Goal: Transaction & Acquisition: Book appointment/travel/reservation

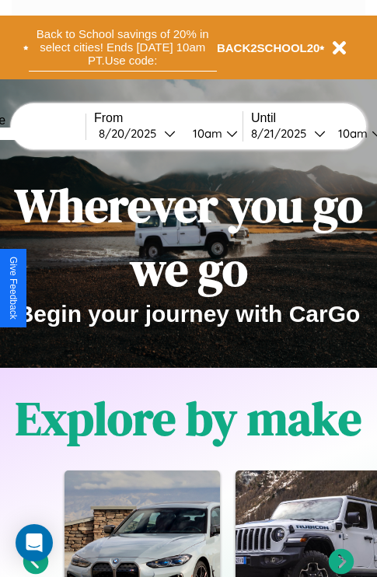
click at [122, 47] on button "Back to School savings of 20% in select cities! Ends [DATE] 10am PT. Use code:" at bounding box center [123, 47] width 188 height 48
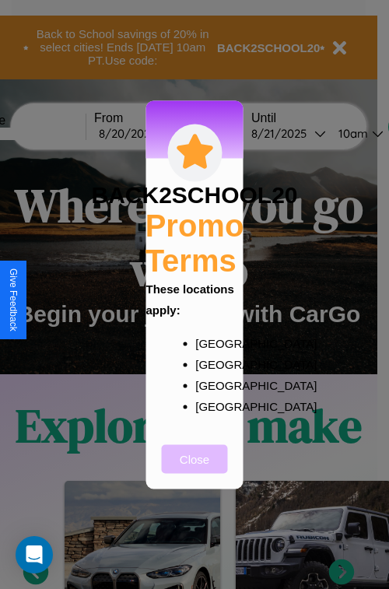
click at [194, 469] on button "Close" at bounding box center [195, 458] width 66 height 29
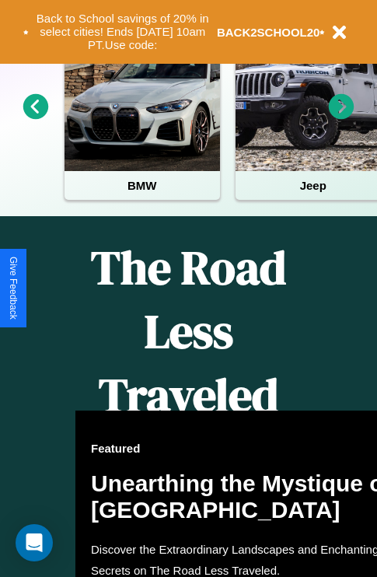
scroll to position [1000, 0]
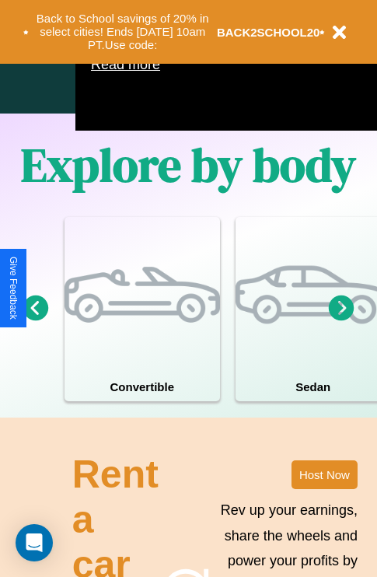
click at [341, 320] on icon at bounding box center [342, 308] width 26 height 26
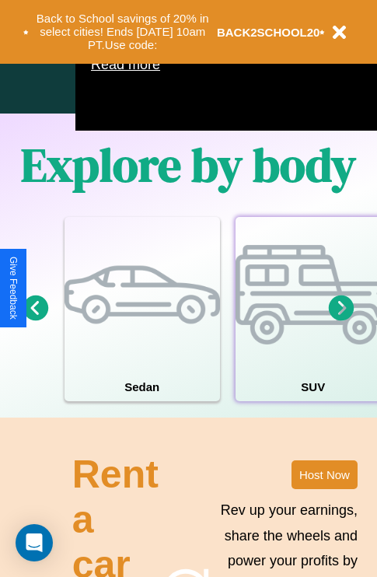
click at [312, 332] on div at bounding box center [314, 295] width 156 height 156
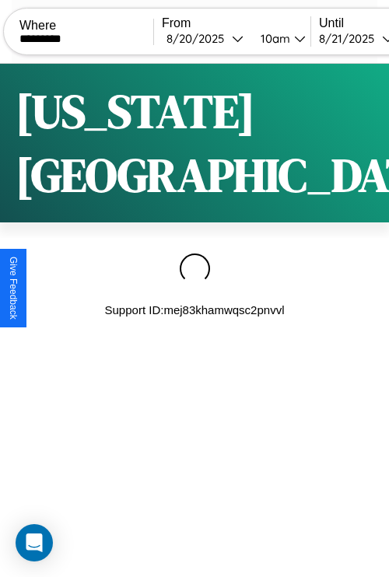
scroll to position [0, 135]
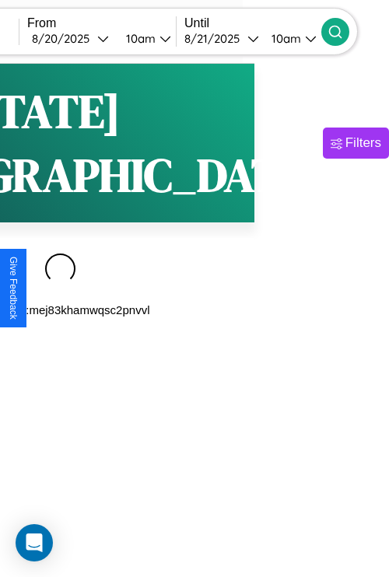
click at [343, 31] on icon at bounding box center [335, 32] width 16 height 16
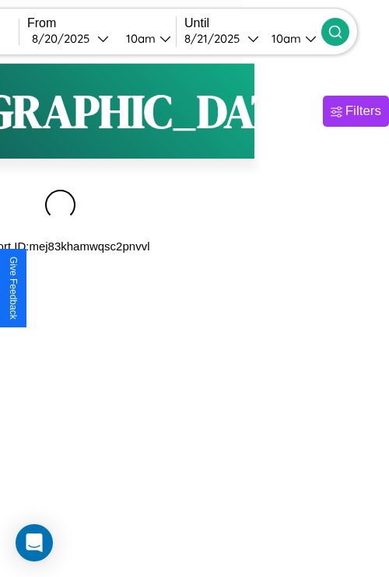
scroll to position [0, 19]
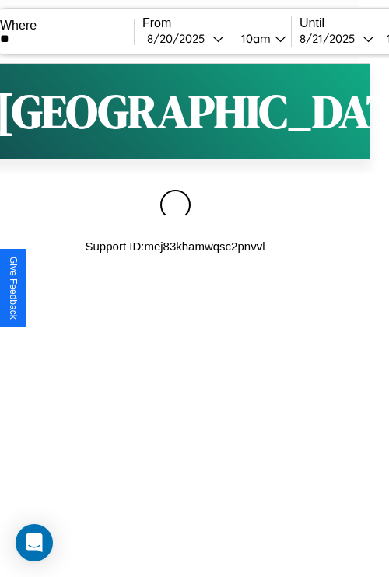
type input "*"
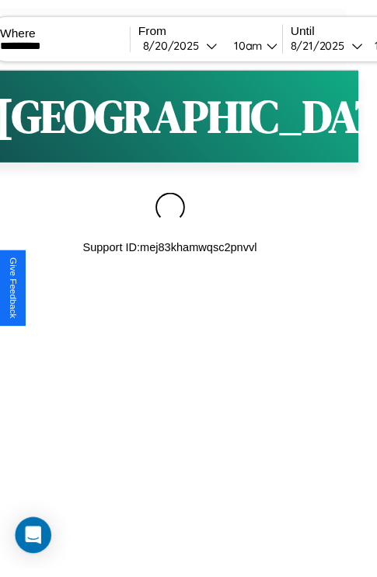
scroll to position [0, 135]
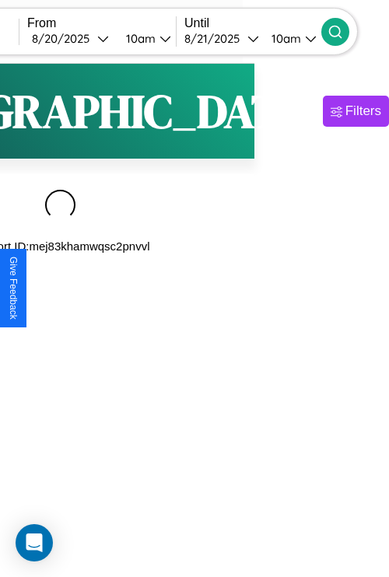
type input "*********"
click at [343, 31] on icon at bounding box center [335, 32] width 16 height 16
